Goal: Task Accomplishment & Management: Use online tool/utility

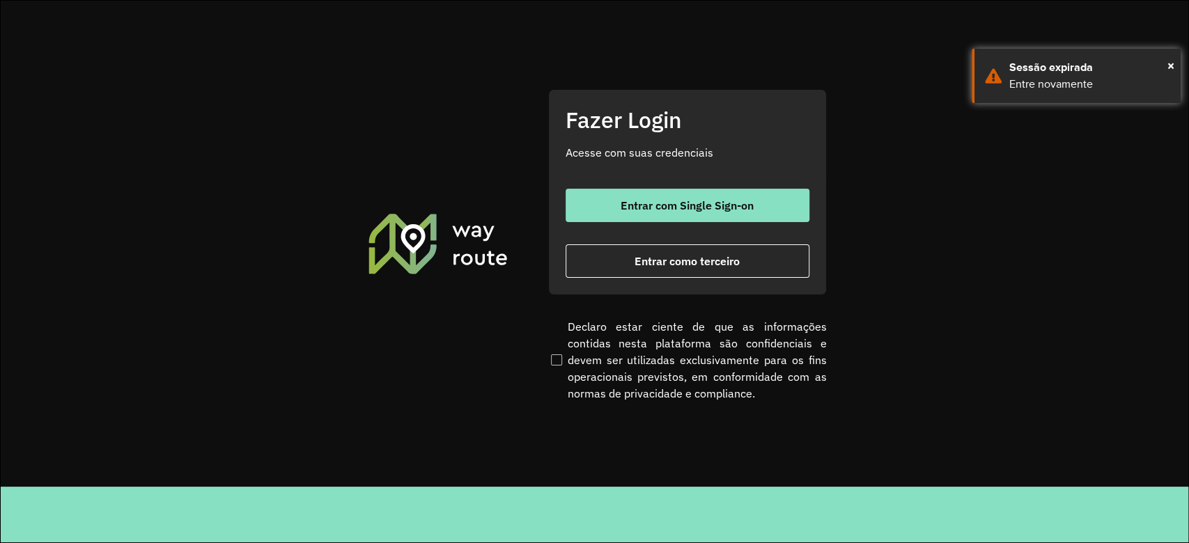
click at [635, 187] on div "Fazer Login Acesse com suas credenciais Entrar com Single Sign-on Entrar como t…" at bounding box center [687, 192] width 279 height 206
click at [643, 207] on span "Entrar com Single Sign-on" at bounding box center [686, 205] width 133 height 11
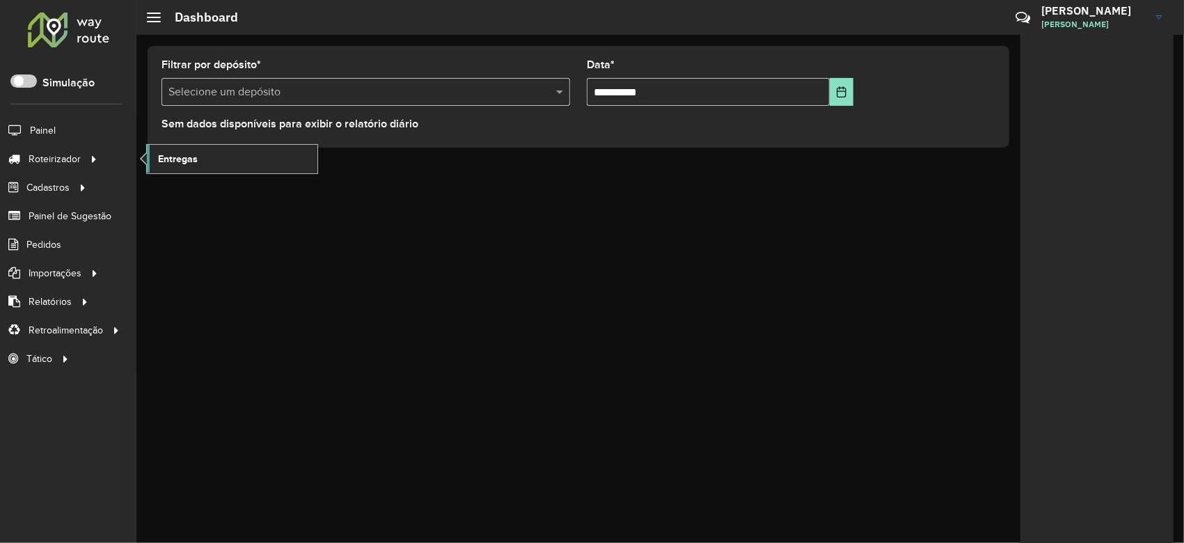
click at [173, 155] on span "Entregas" at bounding box center [178, 159] width 40 height 15
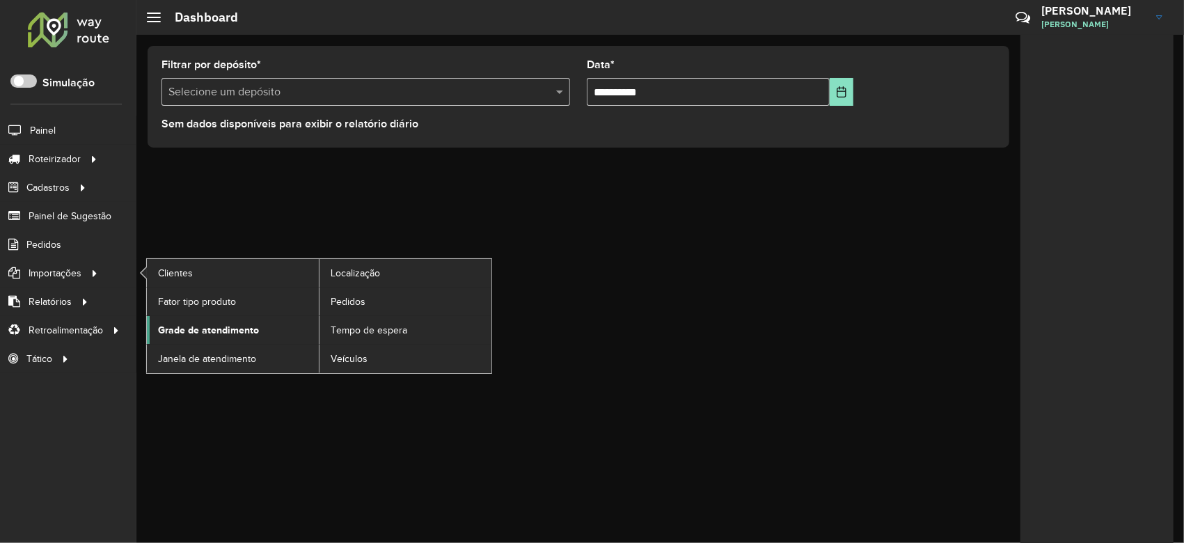
click at [238, 328] on span "Grade de atendimento" at bounding box center [208, 330] width 101 height 15
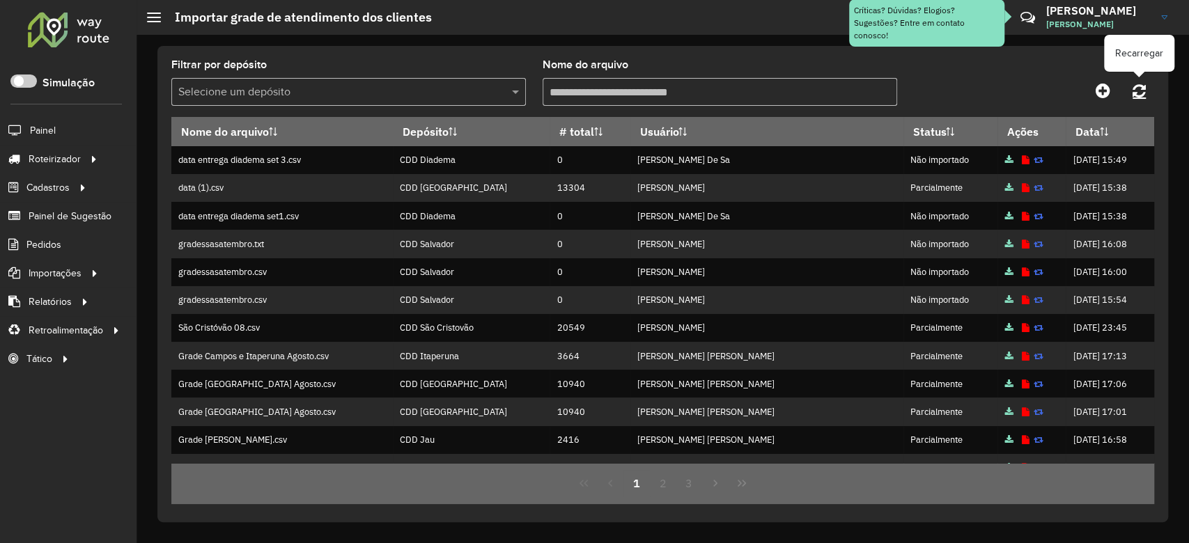
click at [1141, 90] on icon at bounding box center [1138, 90] width 13 height 15
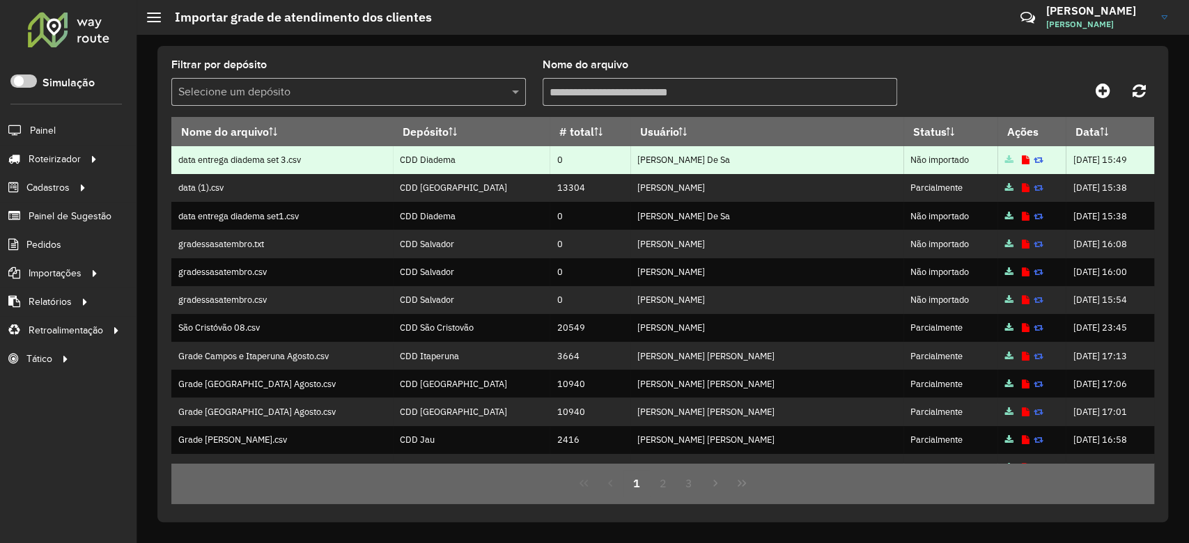
click at [1021, 161] on icon at bounding box center [1025, 160] width 8 height 9
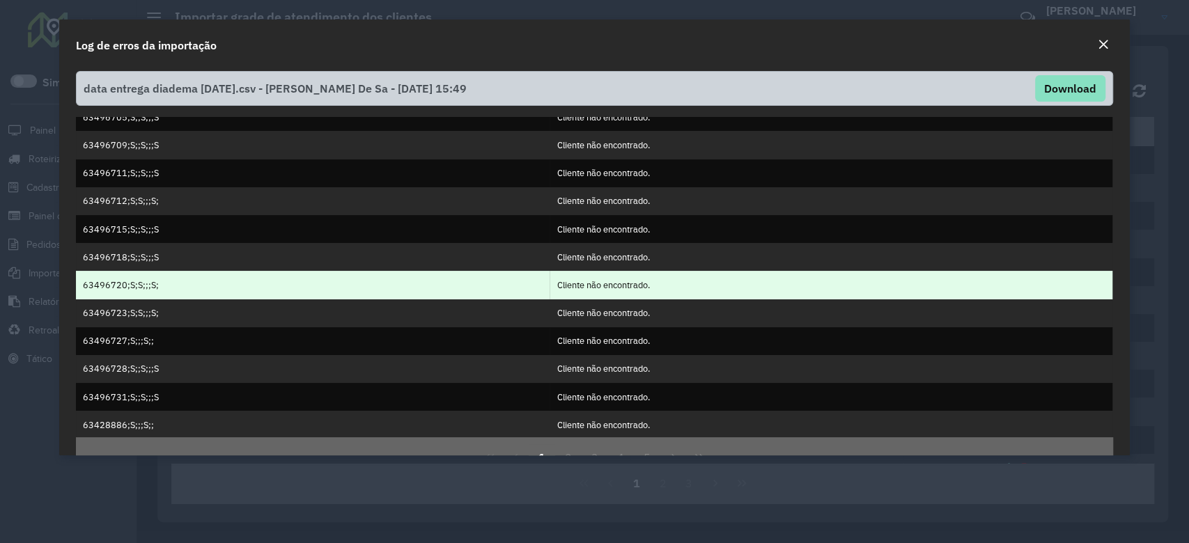
scroll to position [39, 0]
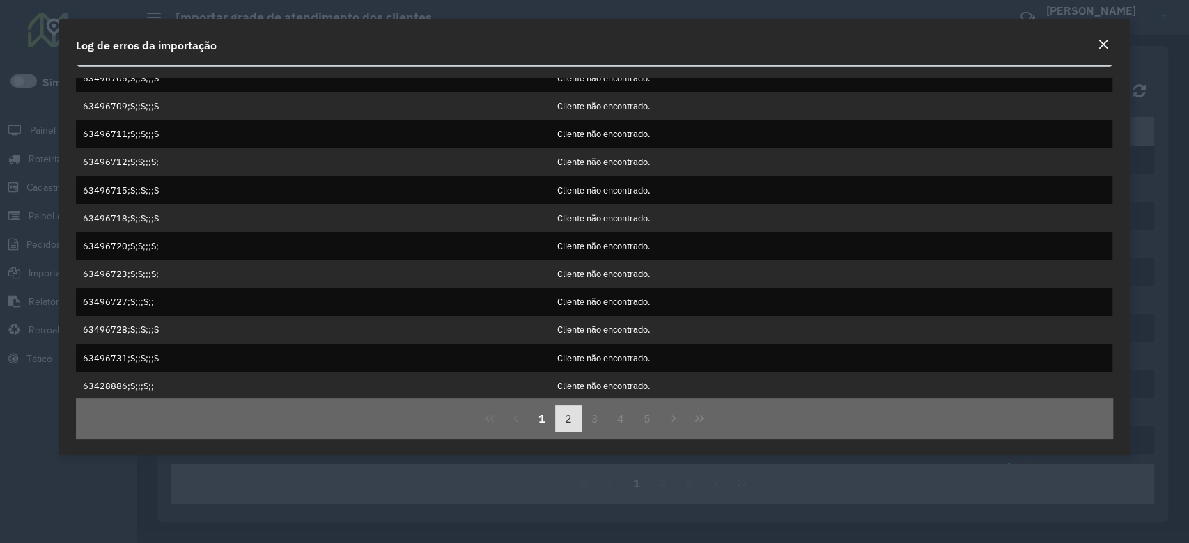
click at [563, 422] on button "2" at bounding box center [568, 418] width 26 height 26
click at [581, 422] on button "3" at bounding box center [594, 418] width 26 height 26
click at [611, 422] on button "4" at bounding box center [620, 418] width 26 height 26
click at [646, 423] on button "6" at bounding box center [647, 418] width 26 height 26
click at [1116, 49] on div "Log de erros da importação" at bounding box center [594, 42] width 1070 height 46
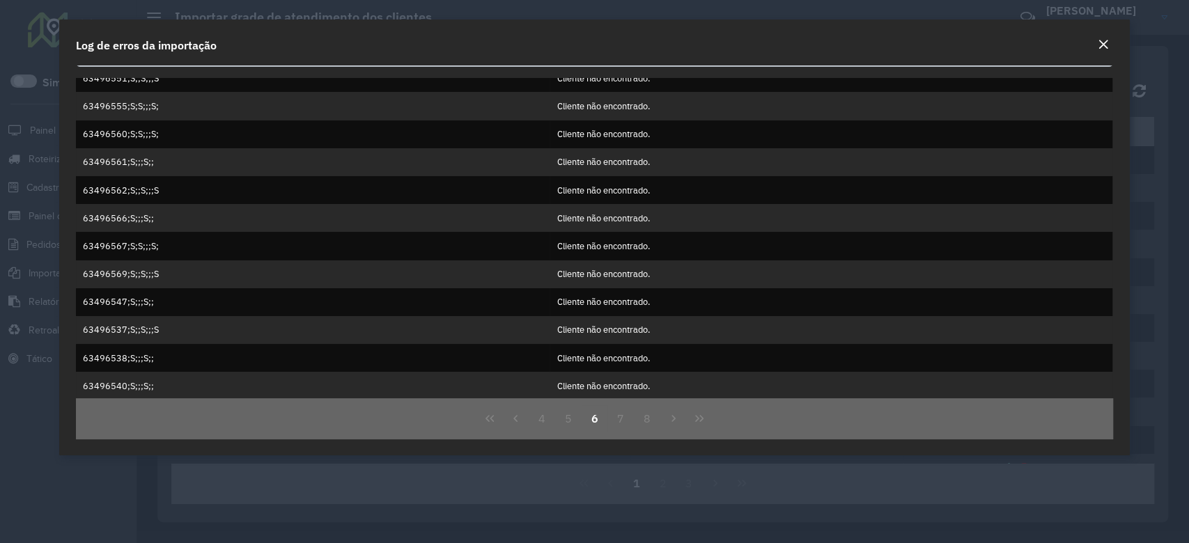
click at [1109, 45] on button "Close" at bounding box center [1102, 45] width 19 height 18
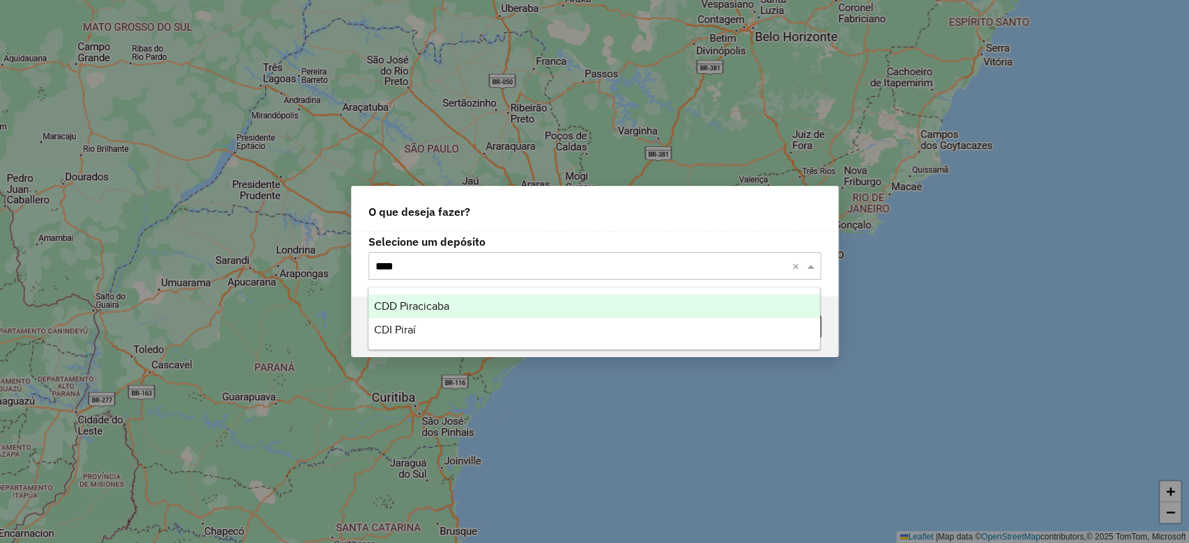
type input "*****"
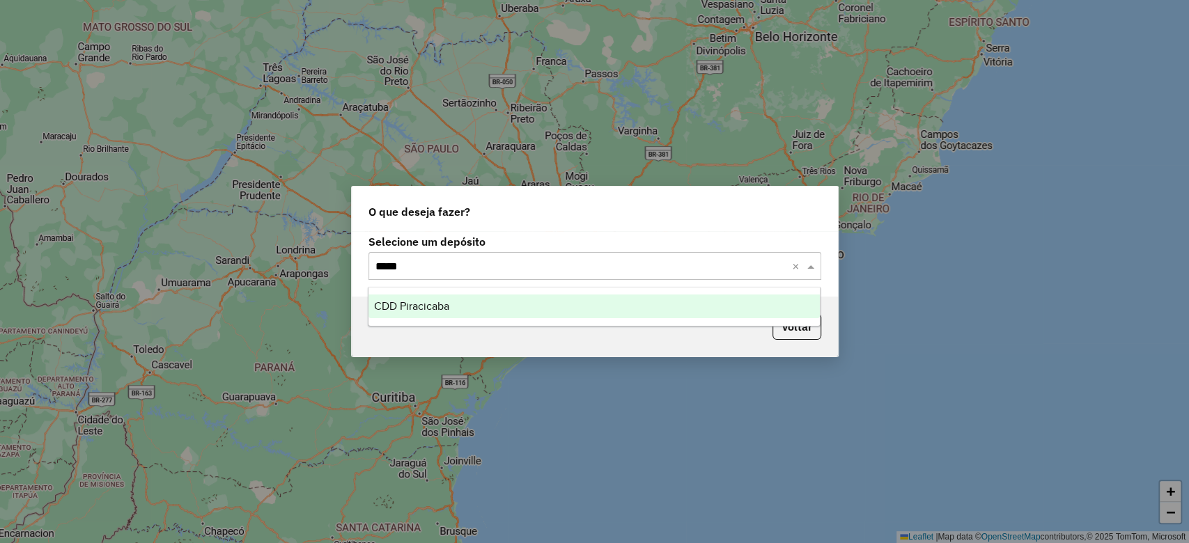
click at [462, 306] on div "CDD Piracicaba" at bounding box center [593, 307] width 451 height 24
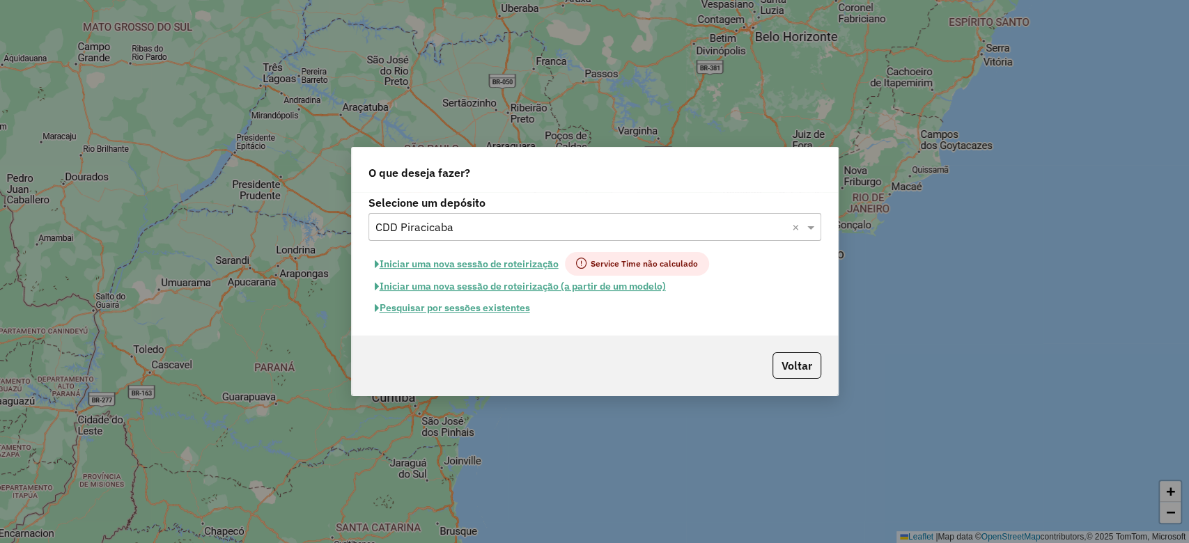
click at [504, 313] on button "Pesquisar por sessões existentes" at bounding box center [452, 308] width 168 height 22
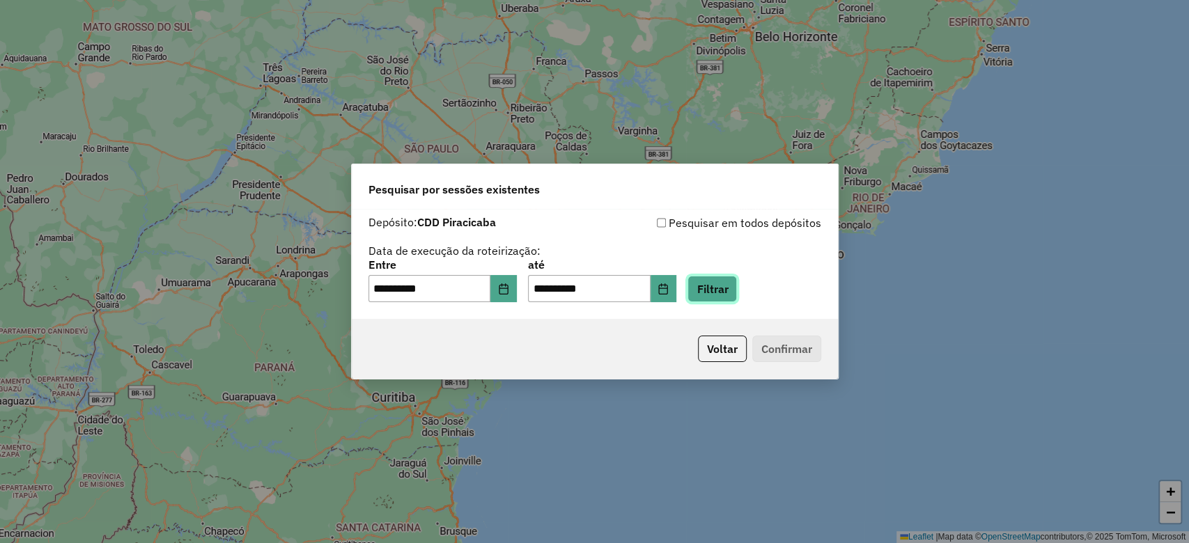
click at [737, 285] on button "Filtrar" at bounding box center [711, 289] width 49 height 26
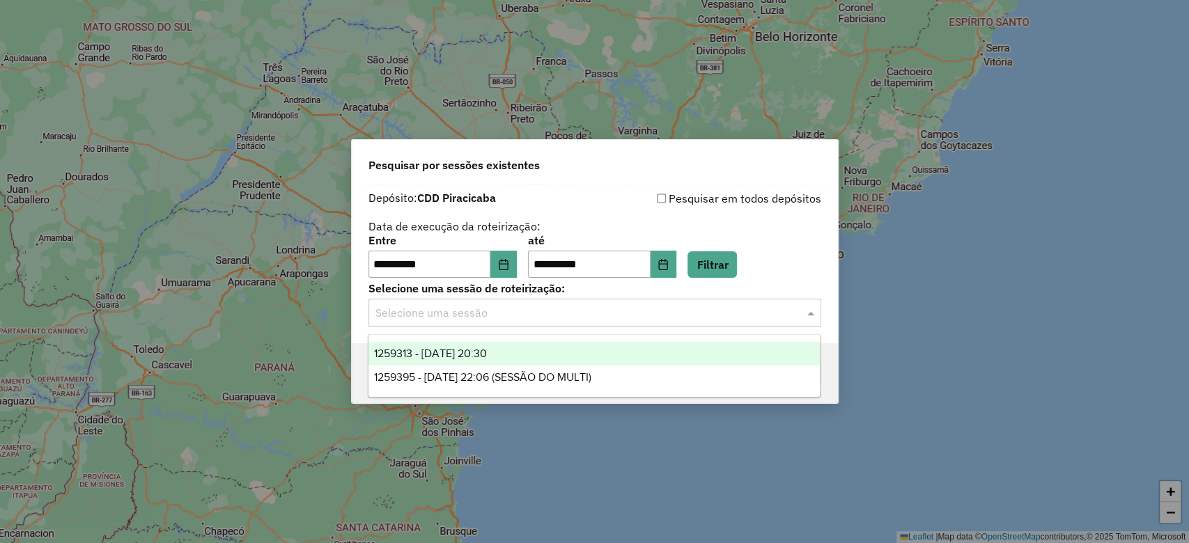
click at [516, 318] on input "text" at bounding box center [580, 313] width 411 height 17
click at [565, 354] on div "1259313 - 04/09/2025 20:30" at bounding box center [593, 354] width 451 height 24
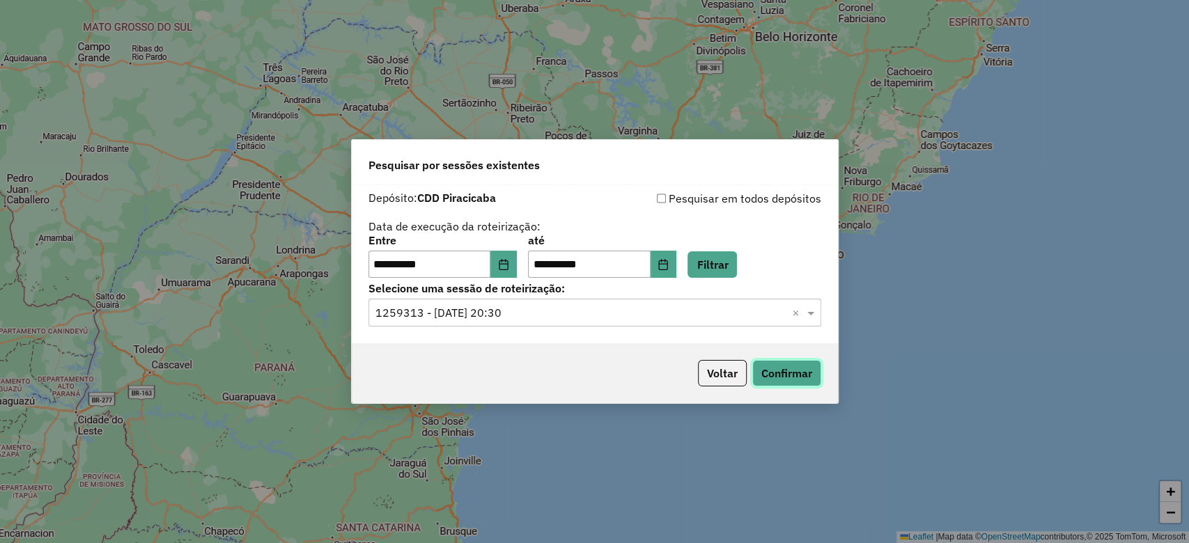
click at [780, 369] on button "Confirmar" at bounding box center [786, 373] width 69 height 26
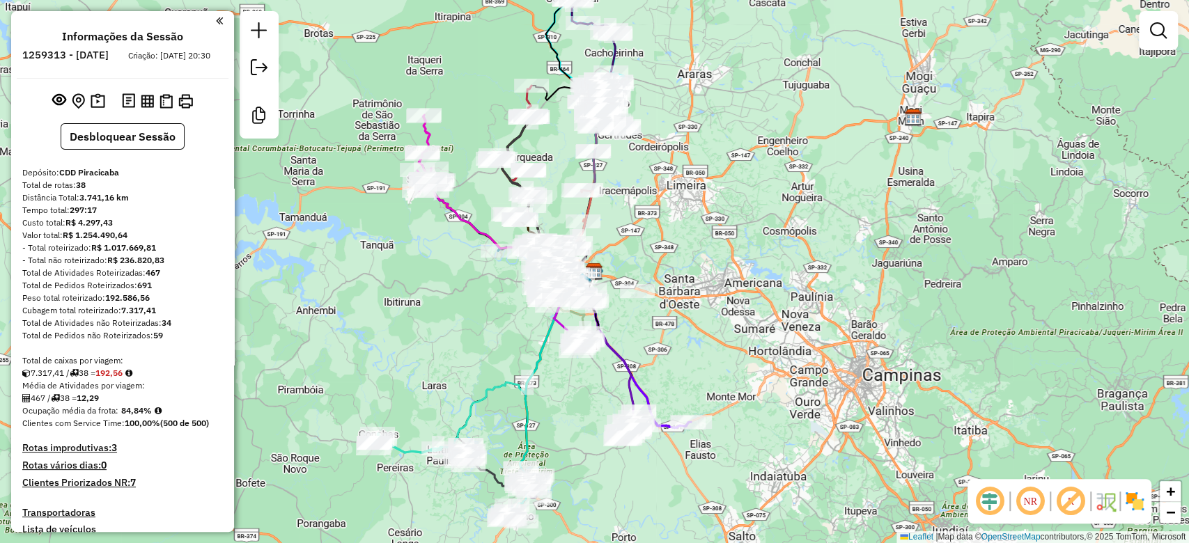
click at [1136, 506] on img at bounding box center [1134, 501] width 22 height 22
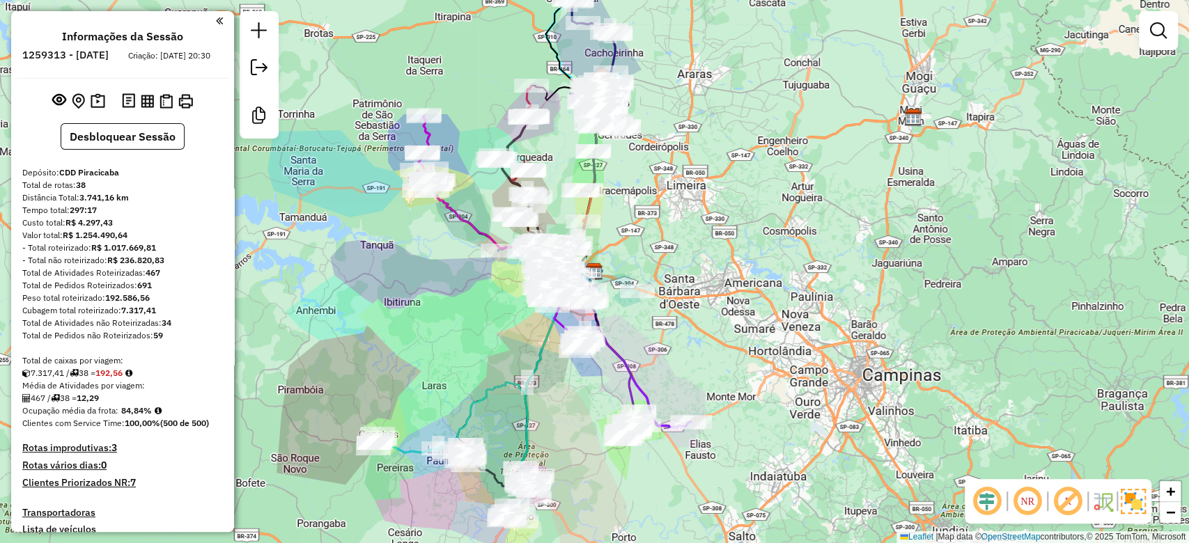
click at [1076, 494] on em at bounding box center [1067, 501] width 33 height 33
click at [980, 498] on em at bounding box center [986, 501] width 33 height 33
click at [769, 327] on div "Janela de atendimento Grade de atendimento Capacidade Transportadoras Veículos …" at bounding box center [594, 271] width 1189 height 543
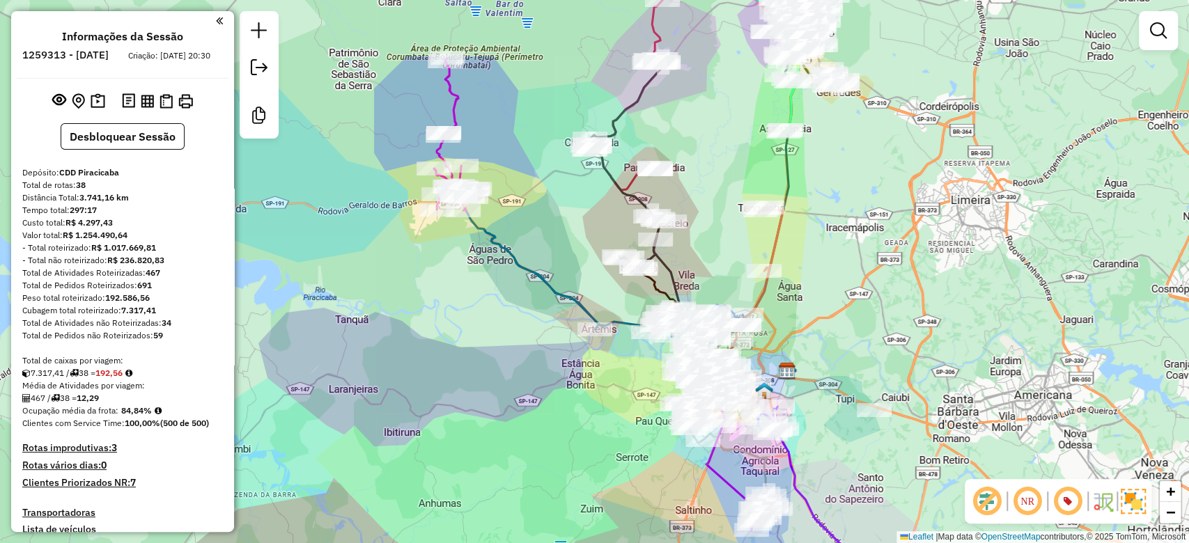
click at [506, 255] on icon at bounding box center [577, 270] width 245 height 163
select select "**********"
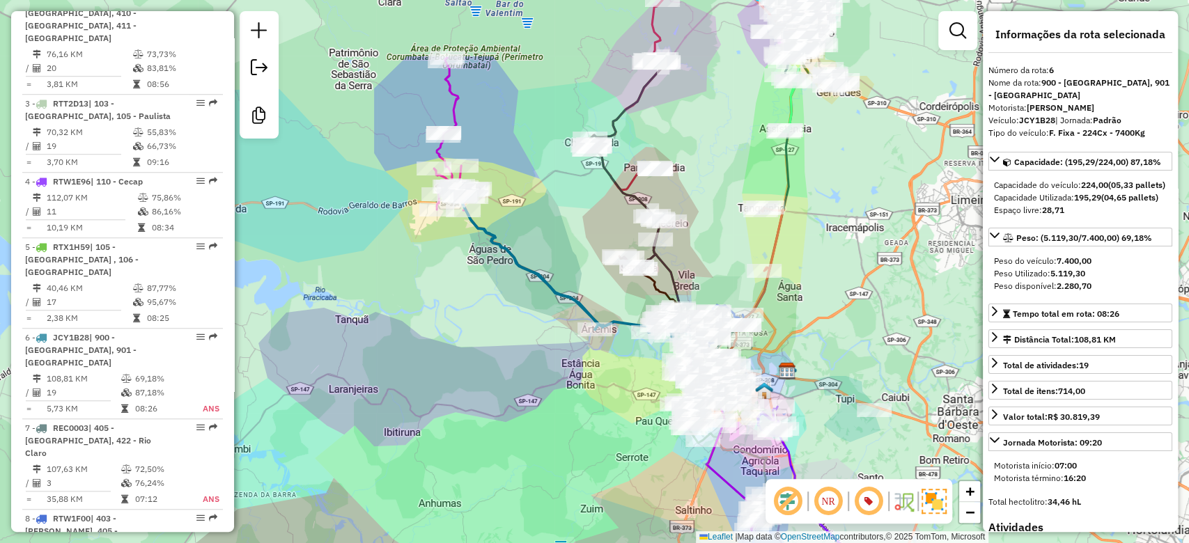
scroll to position [973, 0]
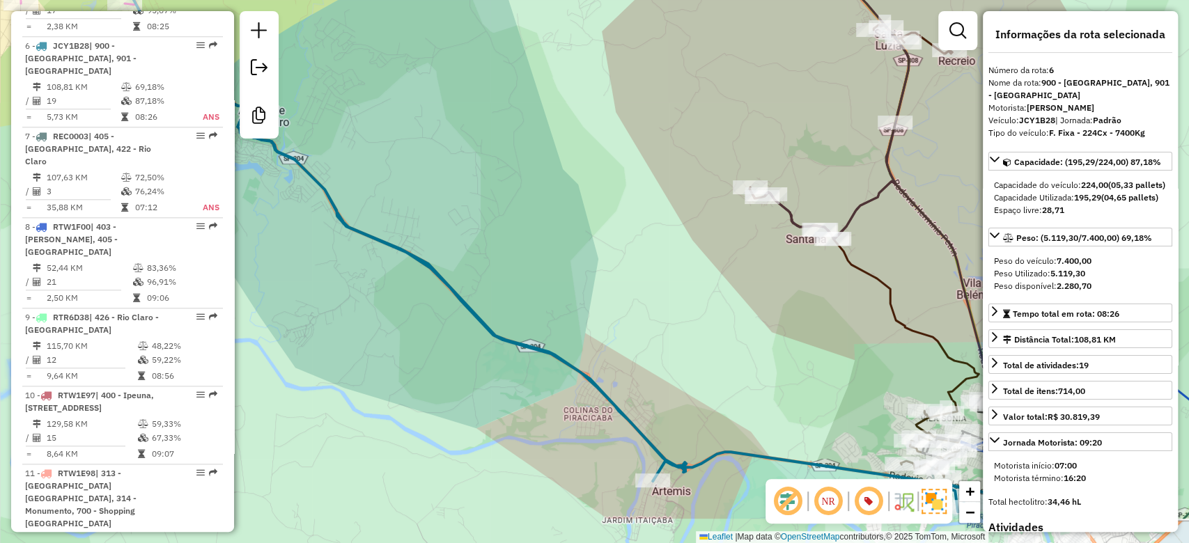
drag, startPoint x: 649, startPoint y: 359, endPoint x: 508, endPoint y: 175, distance: 231.5
click at [508, 175] on div "Janela de atendimento Grade de atendimento Capacidade Transportadoras Veículos …" at bounding box center [594, 271] width 1189 height 543
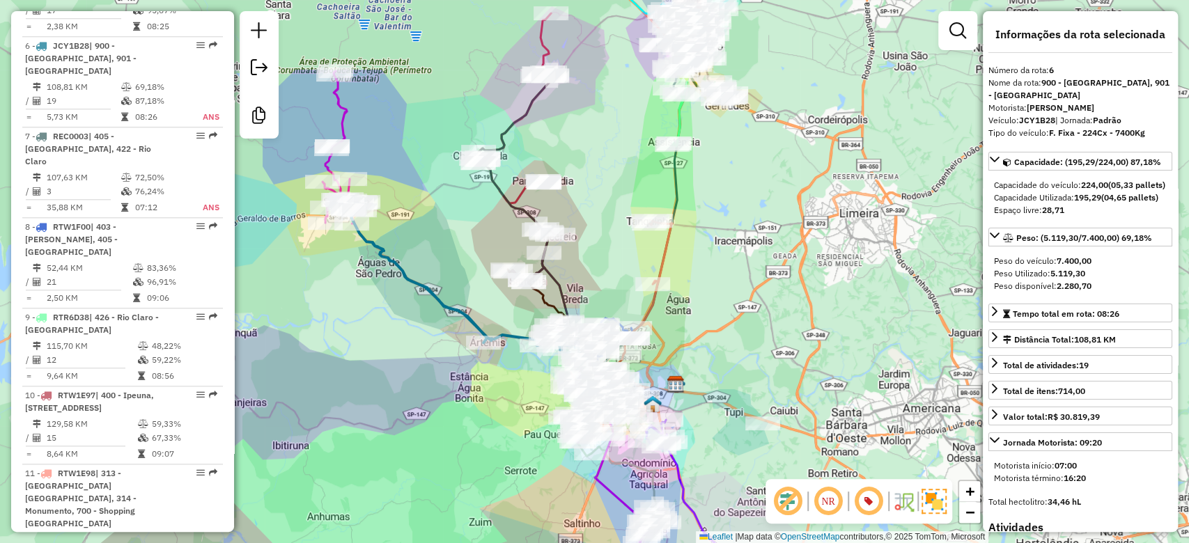
drag, startPoint x: 362, startPoint y: 209, endPoint x: 518, endPoint y: 283, distance: 172.9
click at [518, 283] on div "Janela de atendimento Grade de atendimento Capacidade Transportadoras Veículos …" at bounding box center [594, 271] width 1189 height 543
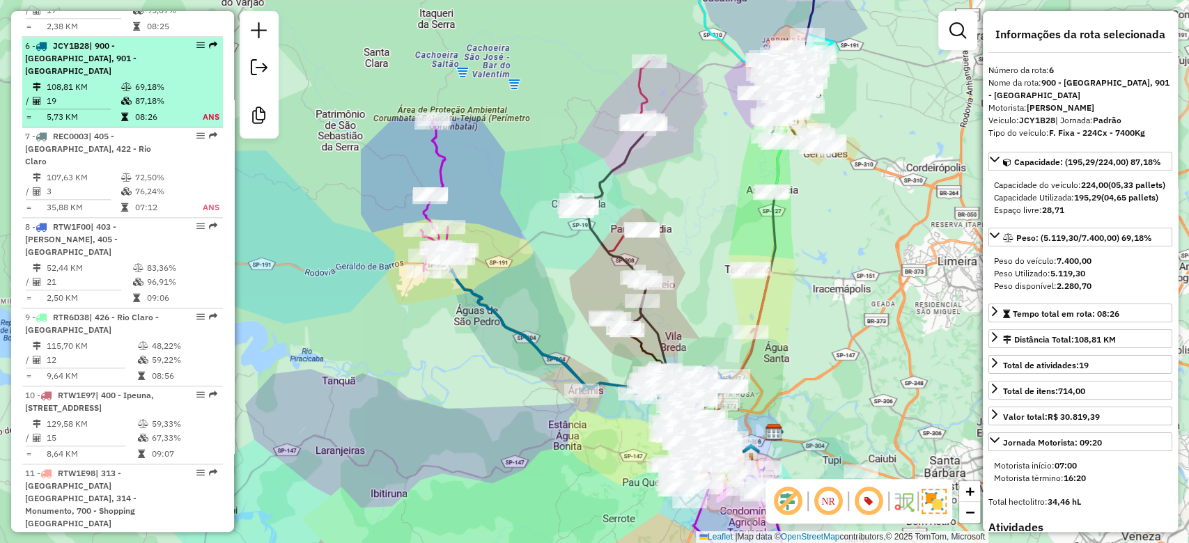
click at [106, 94] on td "19" at bounding box center [83, 101] width 75 height 14
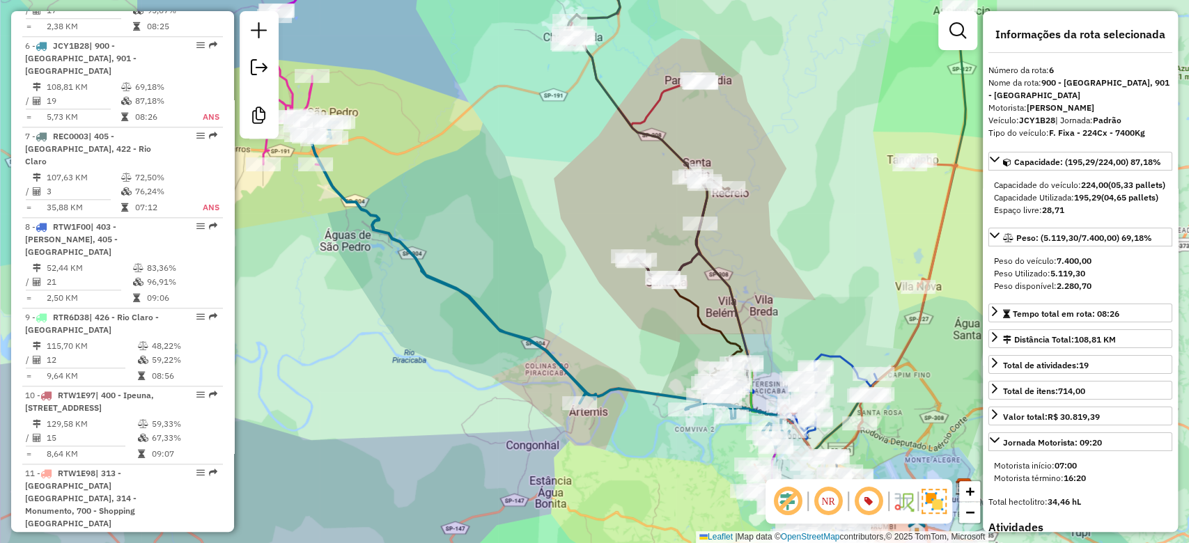
drag, startPoint x: 579, startPoint y: 222, endPoint x: 531, endPoint y: 235, distance: 49.2
click at [531, 235] on div "Janela de atendimento Grade de atendimento Capacidade Transportadoras Veículos …" at bounding box center [594, 271] width 1189 height 543
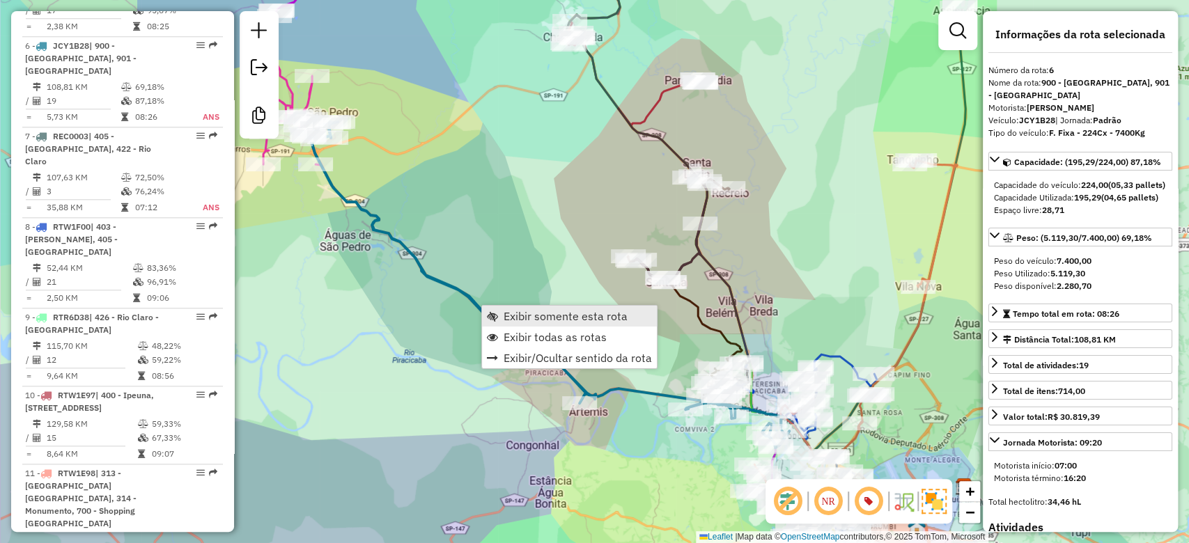
click at [570, 314] on span "Exibir somente esta rota" at bounding box center [565, 316] width 124 height 11
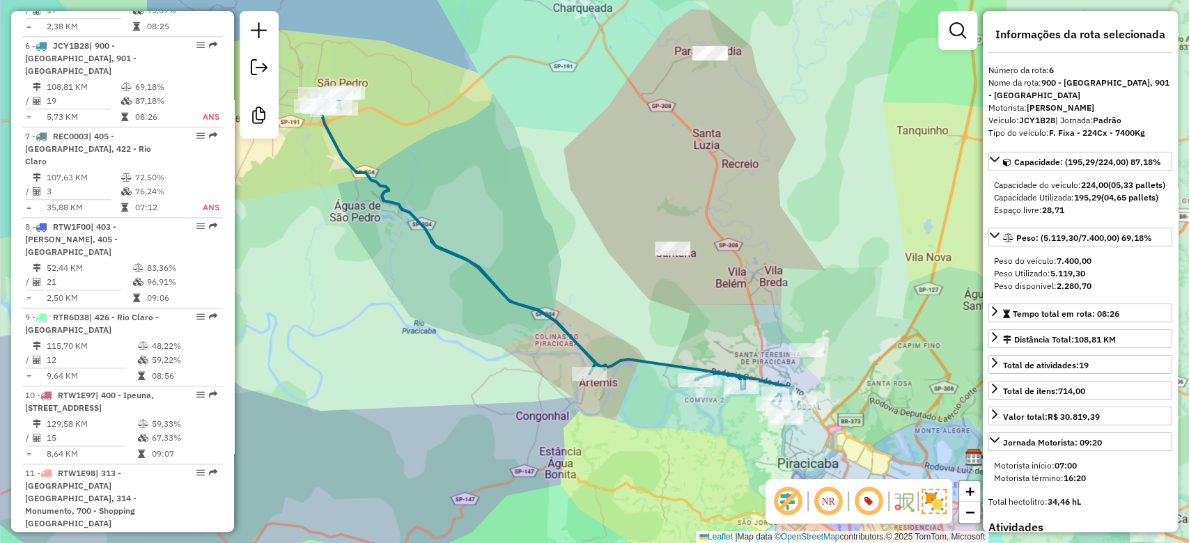
drag, startPoint x: 588, startPoint y: 230, endPoint x: 551, endPoint y: 214, distance: 40.2
click at [551, 214] on div "Janela de atendimento Grade de atendimento Capacidade Transportadoras Veículos …" at bounding box center [594, 271] width 1189 height 543
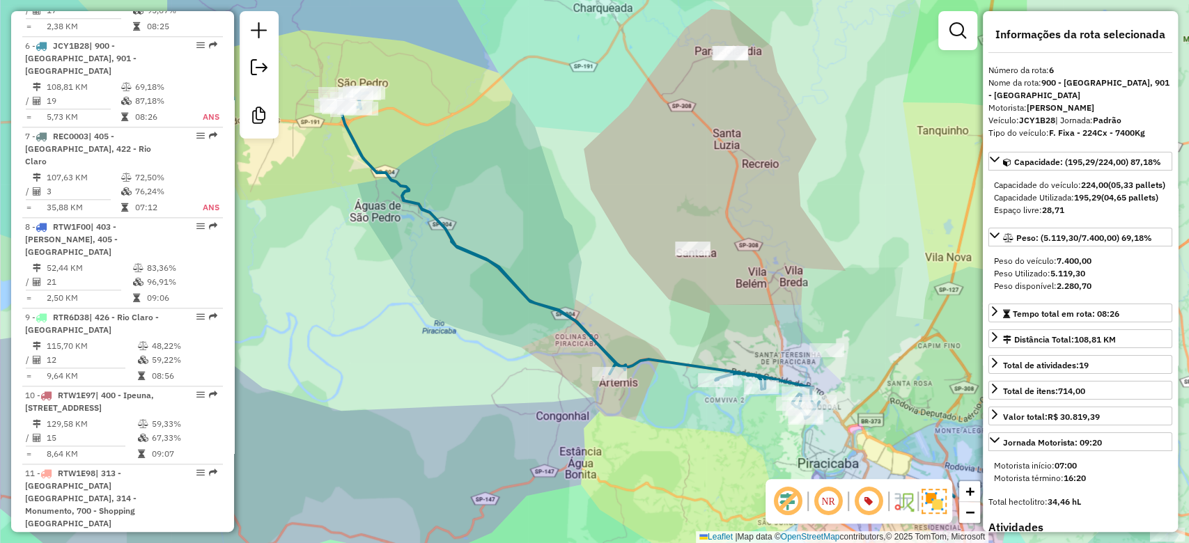
drag, startPoint x: 533, startPoint y: 208, endPoint x: 553, endPoint y: 208, distance: 20.2
click at [553, 208] on div "Janela de atendimento Grade de atendimento Capacidade Transportadoras Veículos …" at bounding box center [594, 271] width 1189 height 543
click at [1047, 121] on strong "JCY1B28" at bounding box center [1037, 120] width 36 height 10
copy div "JCY1B28"
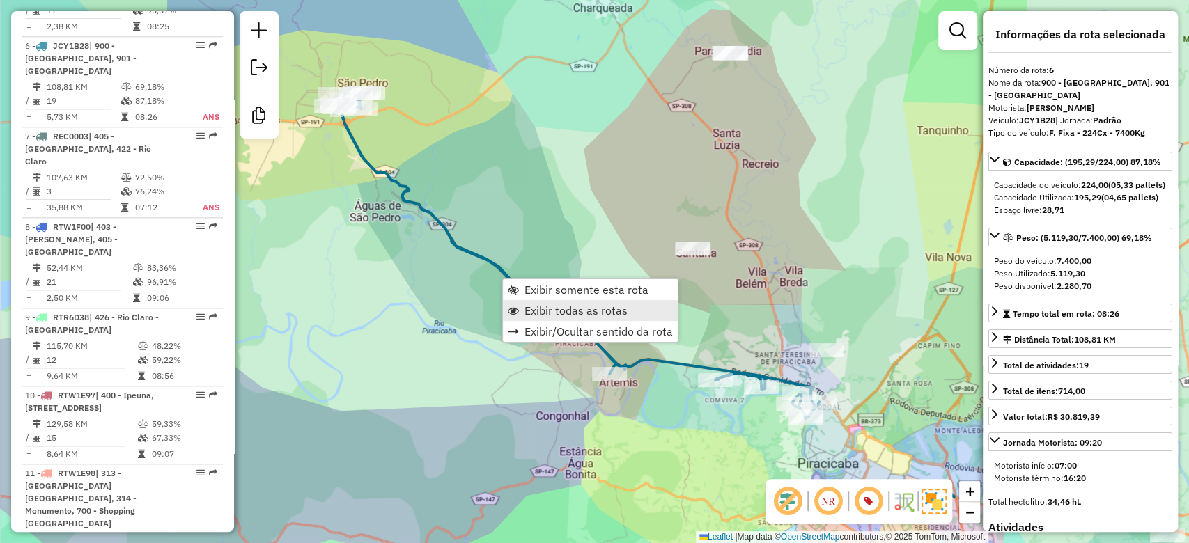
click at [587, 313] on span "Exibir todas as rotas" at bounding box center [575, 310] width 103 height 11
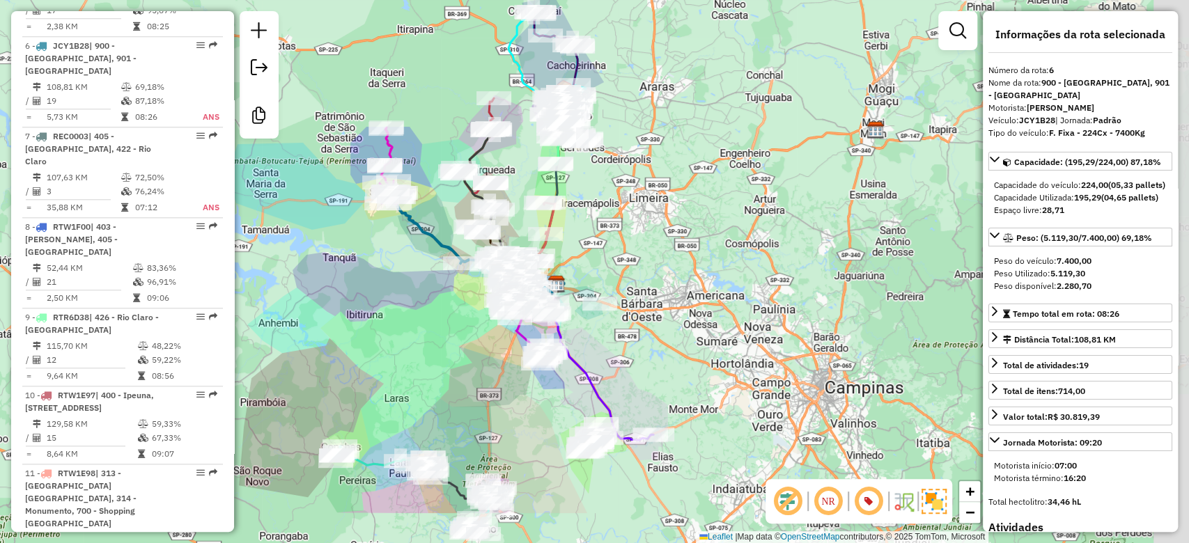
drag, startPoint x: 509, startPoint y: 389, endPoint x: 452, endPoint y: 305, distance: 101.2
click at [452, 305] on div "Janela de atendimento Grade de atendimento Capacidade Transportadoras Veículos …" at bounding box center [594, 271] width 1189 height 543
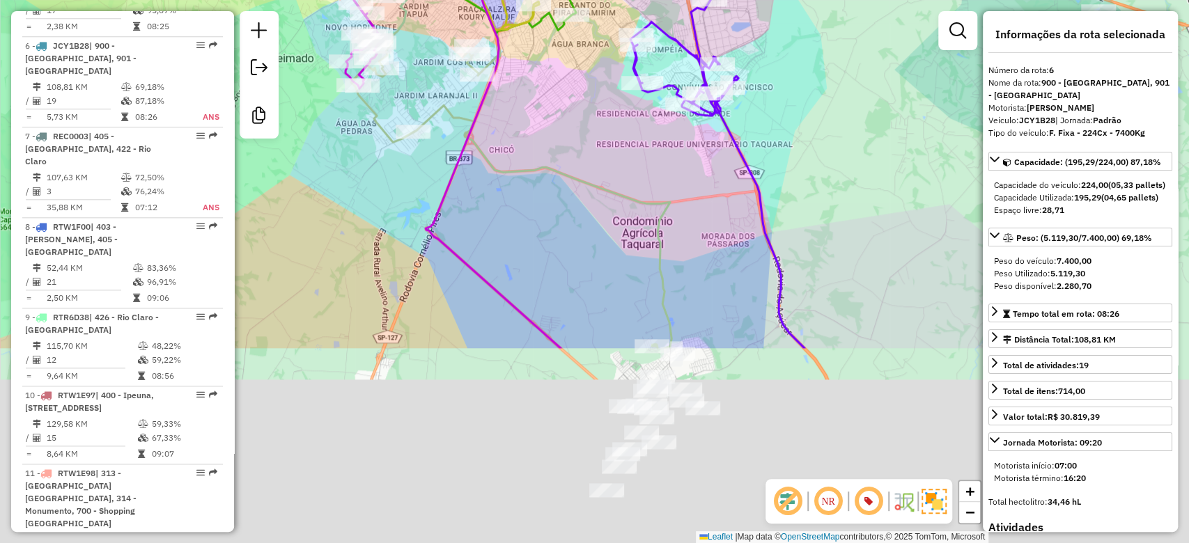
drag, startPoint x: 551, startPoint y: 378, endPoint x: 530, endPoint y: 129, distance: 250.2
click at [530, 129] on div "Janela de atendimento Grade de atendimento Capacidade Transportadoras Veículos …" at bounding box center [594, 271] width 1189 height 543
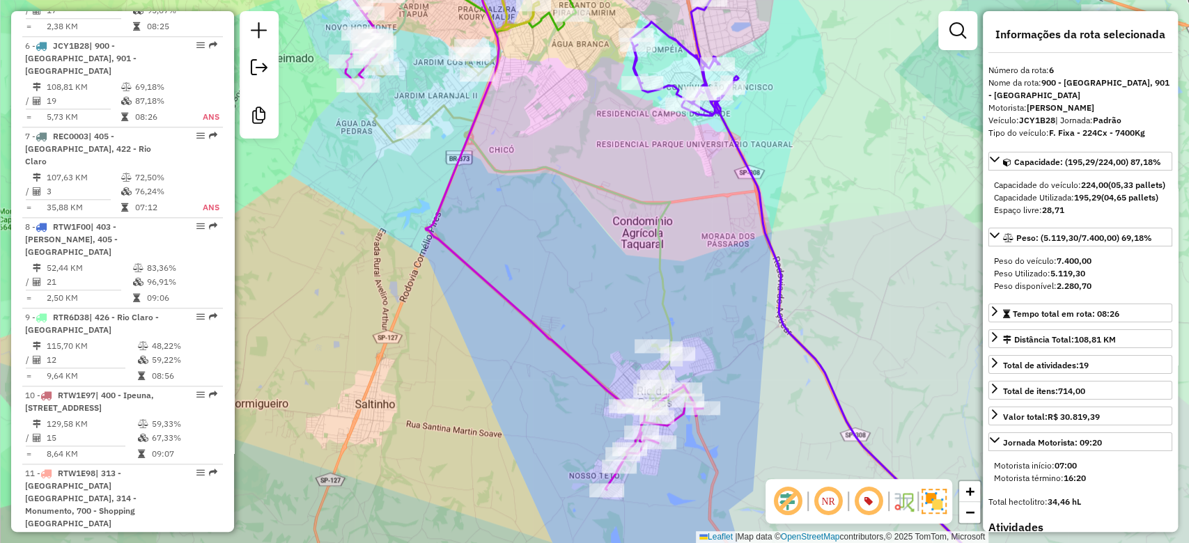
click at [501, 289] on icon at bounding box center [523, 218] width 357 height 544
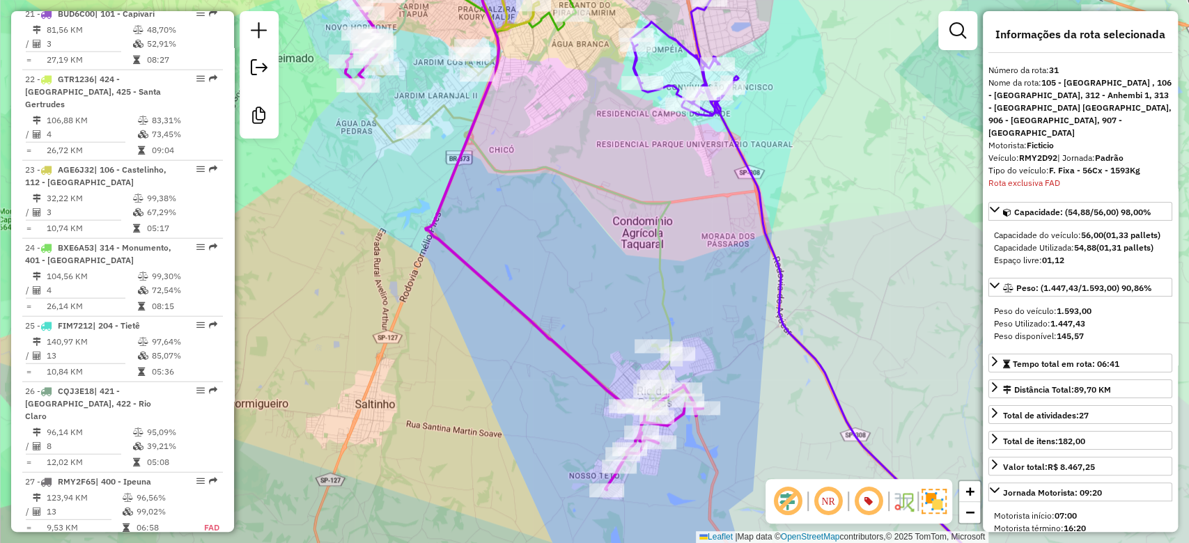
scroll to position [2958, 0]
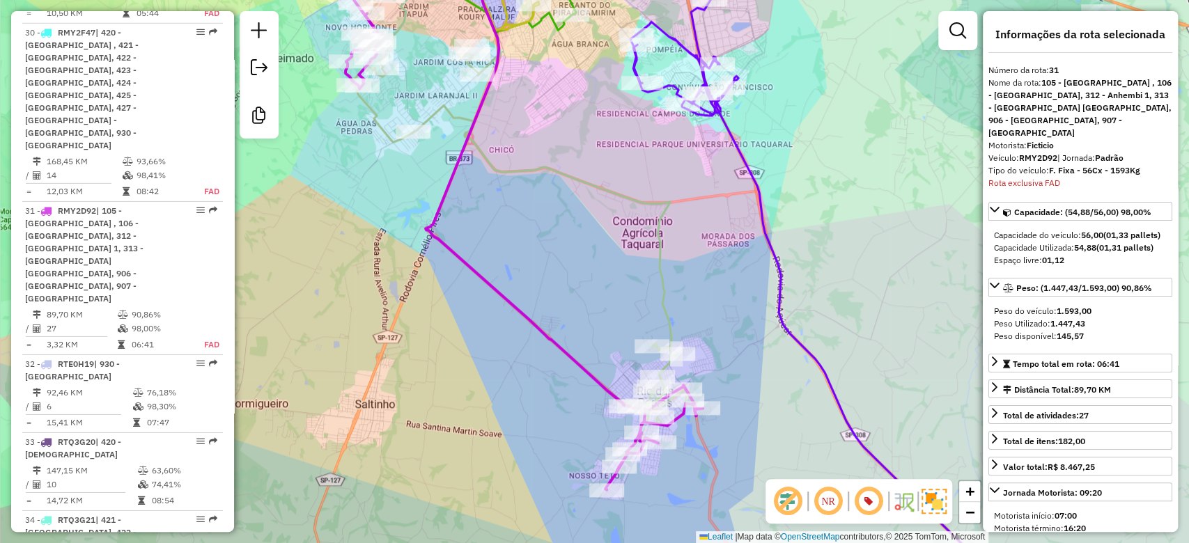
click at [659, 320] on icon at bounding box center [519, 216] width 336 height 480
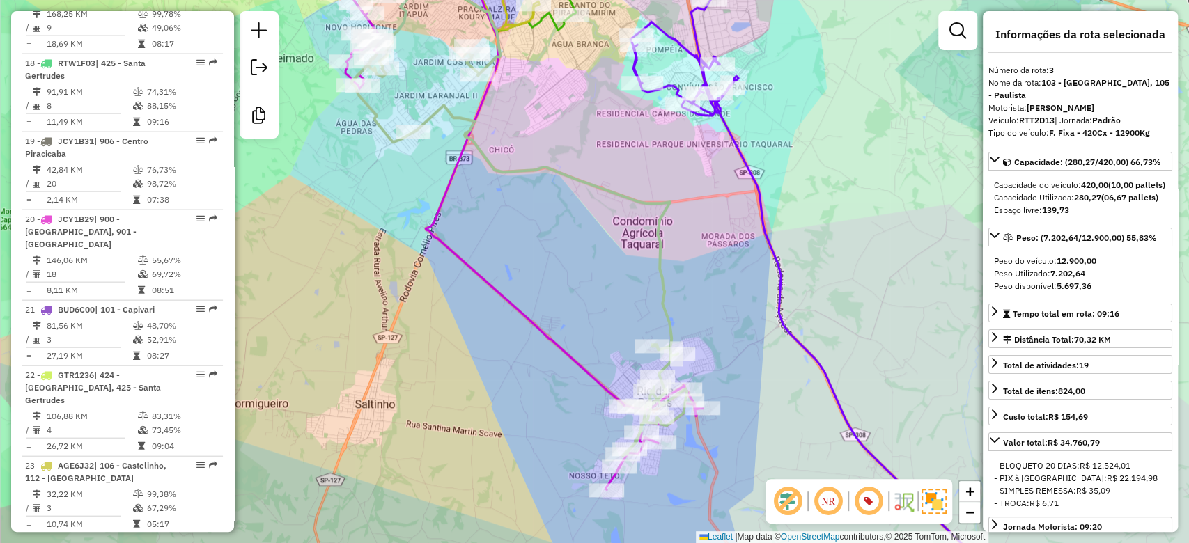
scroll to position [751, 0]
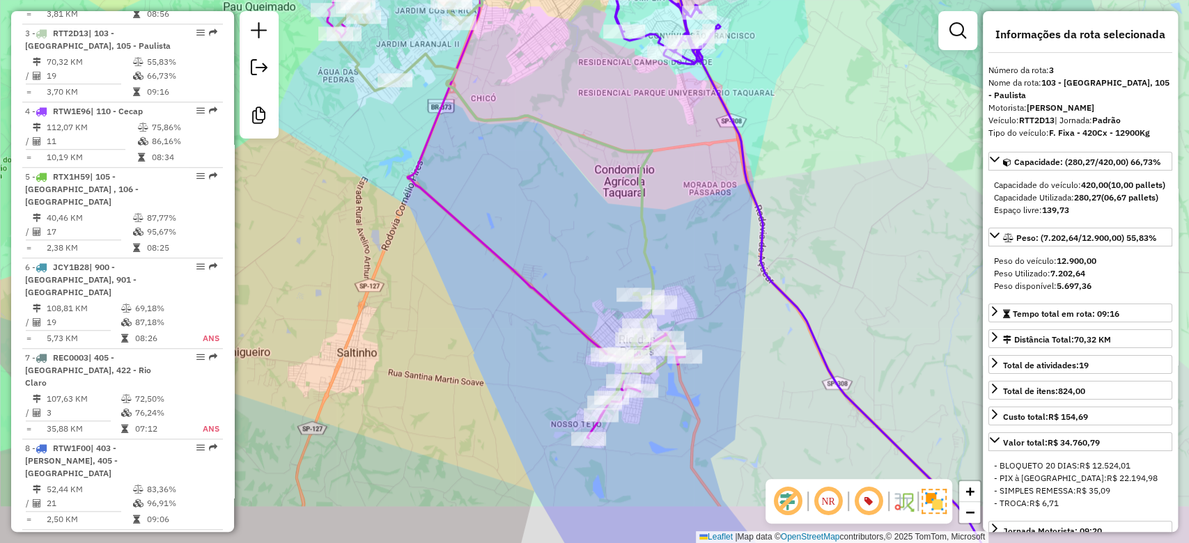
drag, startPoint x: 602, startPoint y: 255, endPoint x: 568, endPoint y: 181, distance: 81.3
click at [568, 177] on div "Janela de atendimento Grade de atendimento Capacidade Transportadoras Veículos …" at bounding box center [594, 271] width 1189 height 543
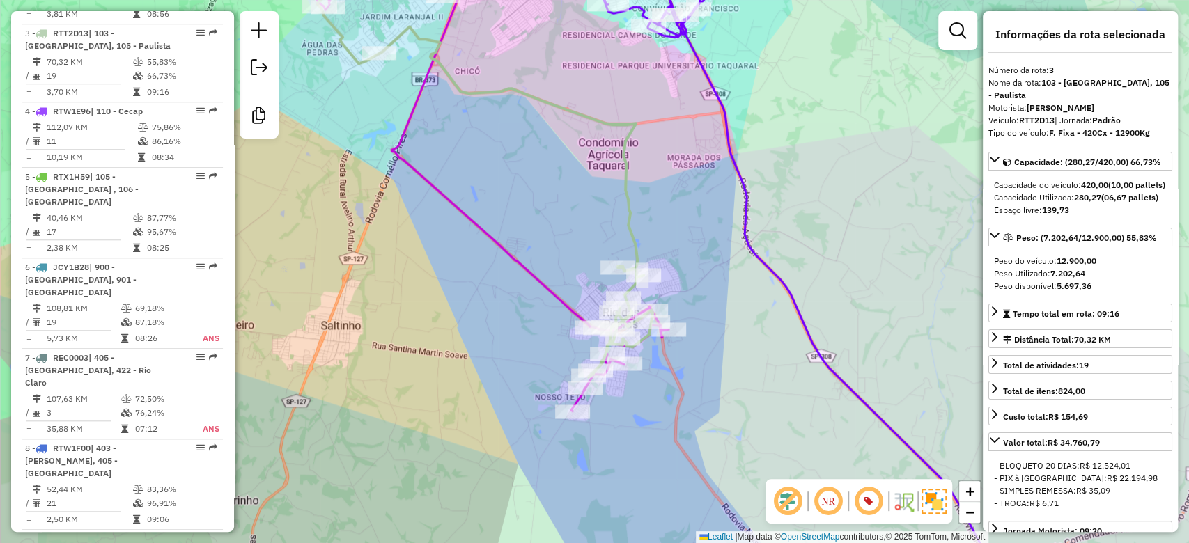
click at [525, 263] on icon at bounding box center [489, 178] width 357 height 465
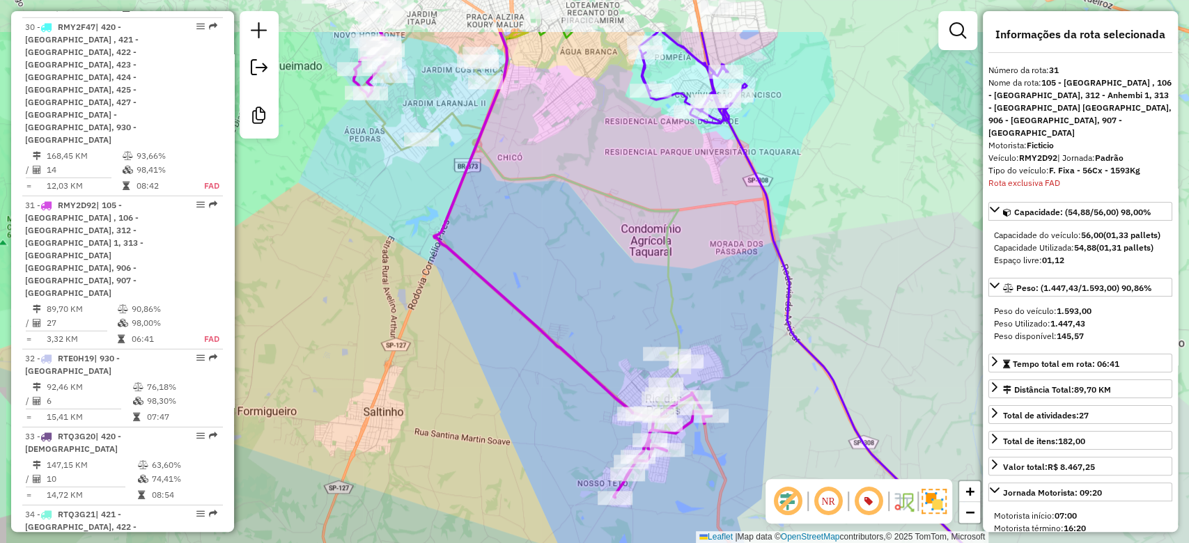
scroll to position [2958, 0]
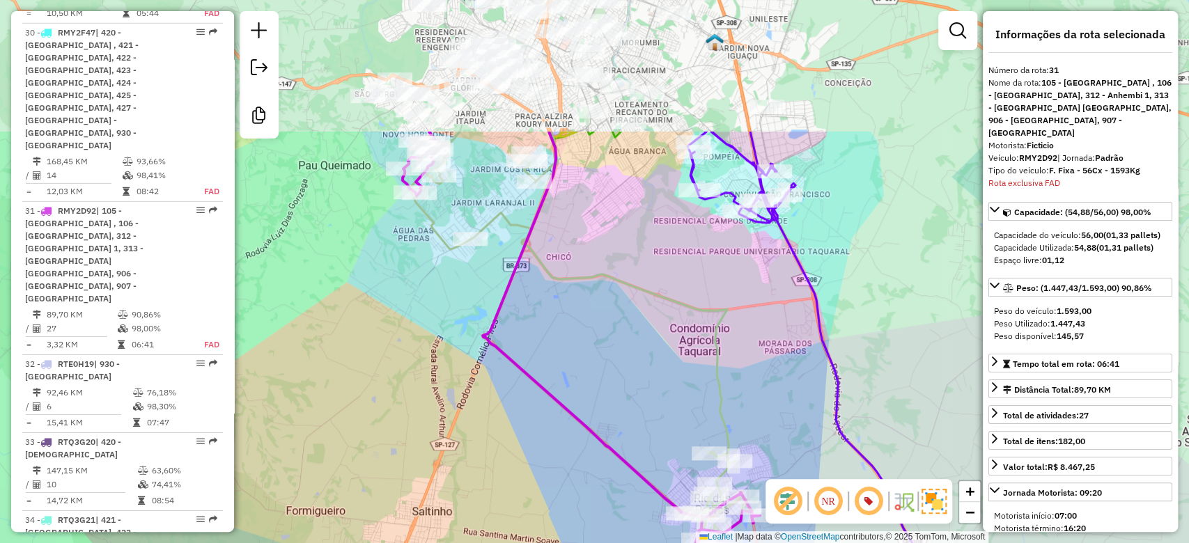
drag, startPoint x: 540, startPoint y: 181, endPoint x: 522, endPoint y: 165, distance: 23.7
click at [522, 165] on icon at bounding box center [576, 347] width 336 height 431
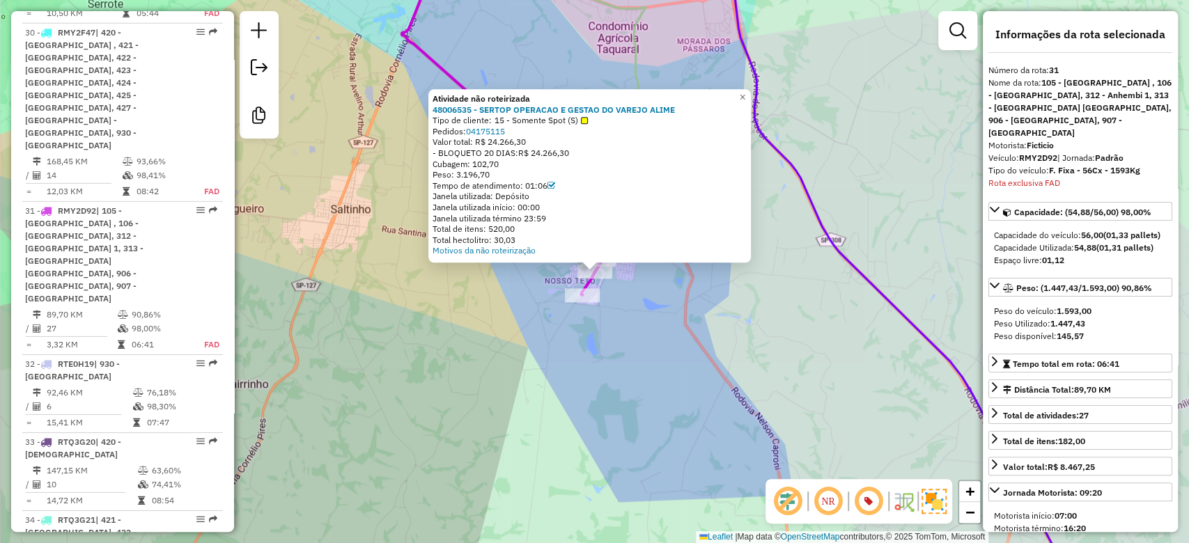
click at [629, 370] on div "Atividade não roteirizada 48006535 - SERTOP OPERACAO E GESTAO DO VAREJO ALIME T…" at bounding box center [594, 271] width 1189 height 543
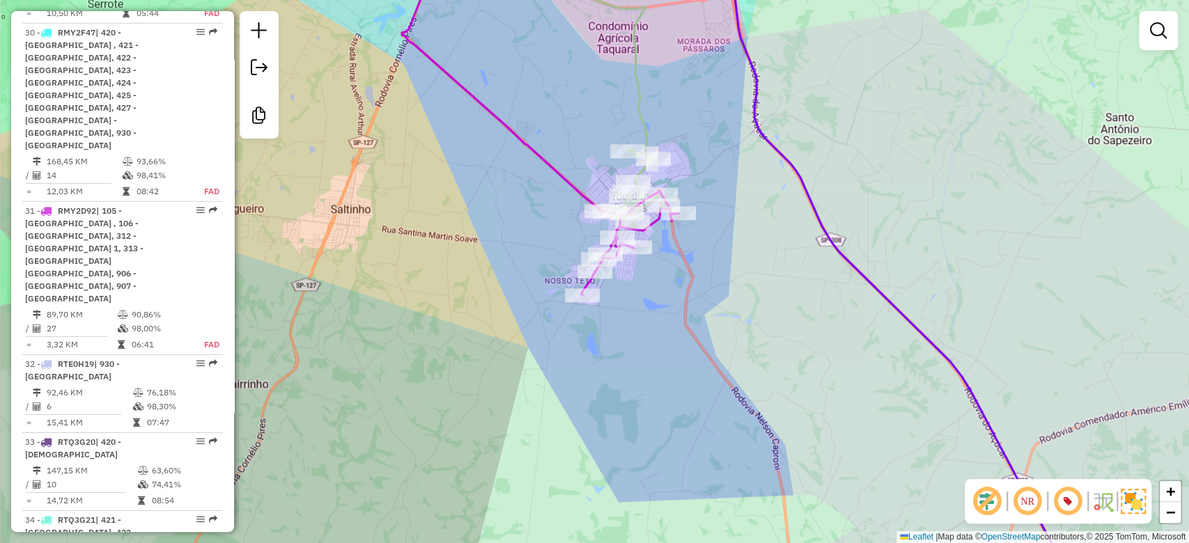
click at [641, 95] on icon at bounding box center [514, 103] width 295 height 315
select select "**********"
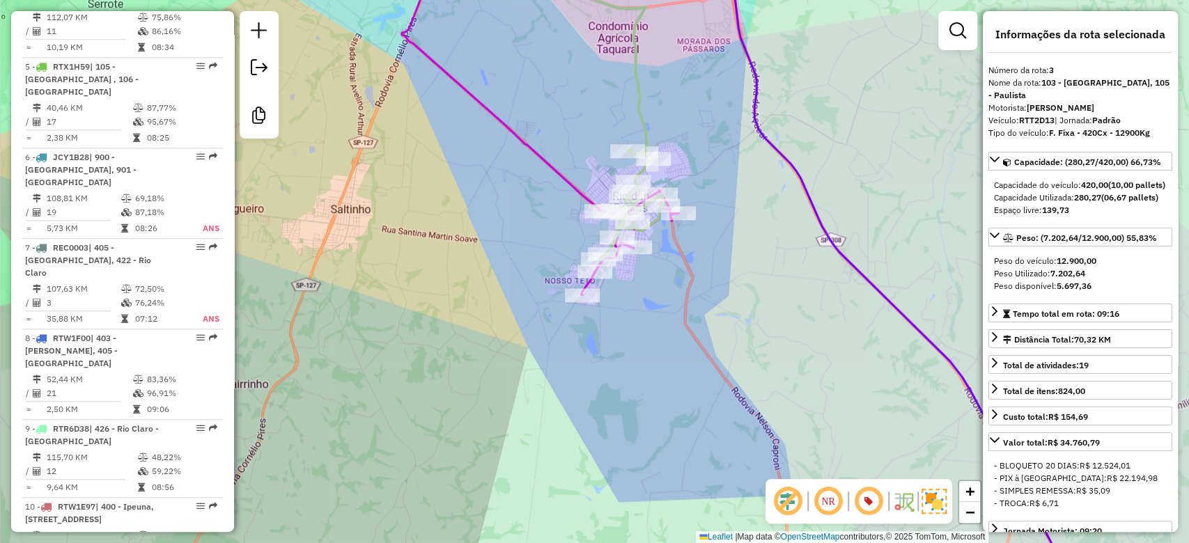
scroll to position [751, 0]
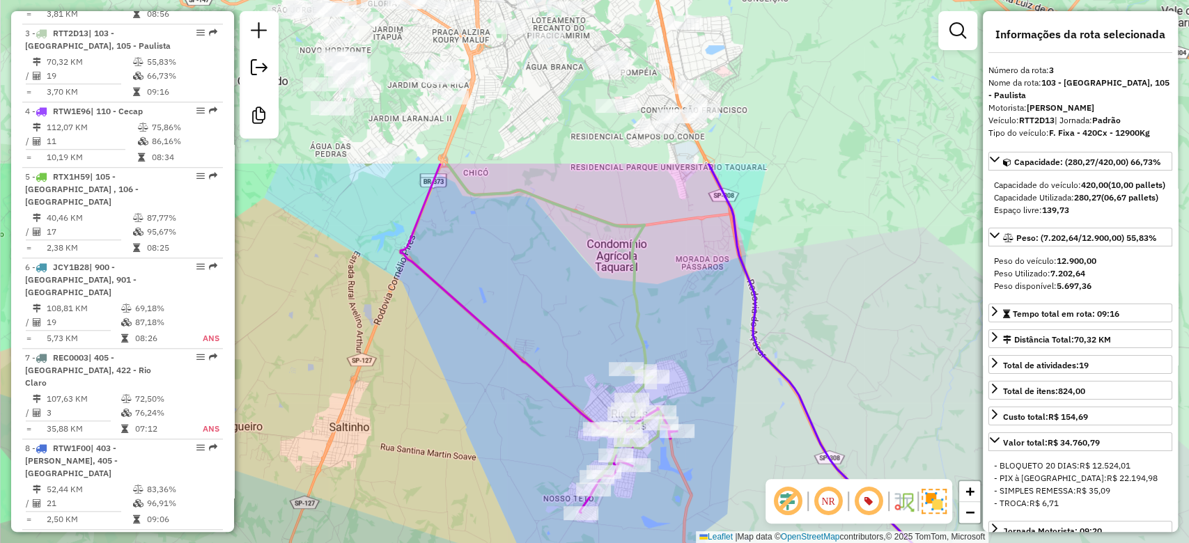
drag, startPoint x: 484, startPoint y: 209, endPoint x: 473, endPoint y: 489, distance: 280.1
click at [476, 499] on div "Janela de atendimento Grade de atendimento Capacidade Transportadoras Veículos …" at bounding box center [594, 271] width 1189 height 543
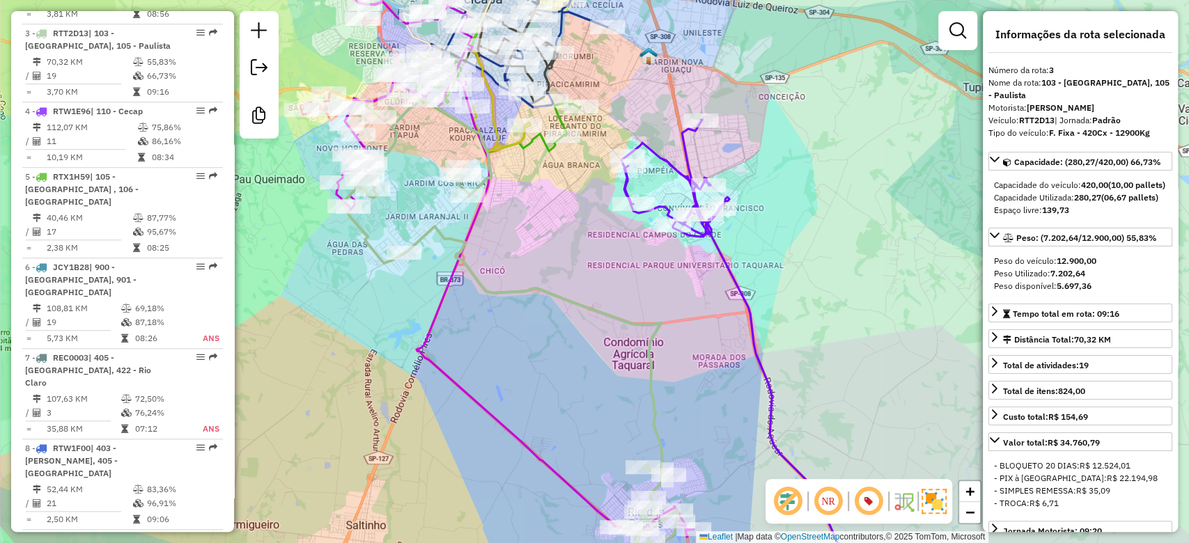
drag, startPoint x: 497, startPoint y: 206, endPoint x: 521, endPoint y: 233, distance: 35.5
click at [521, 233] on div "Janela de atendimento Grade de atendimento Capacidade Transportadoras Veículos …" at bounding box center [594, 271] width 1189 height 543
